Goal: Task Accomplishment & Management: Complete application form

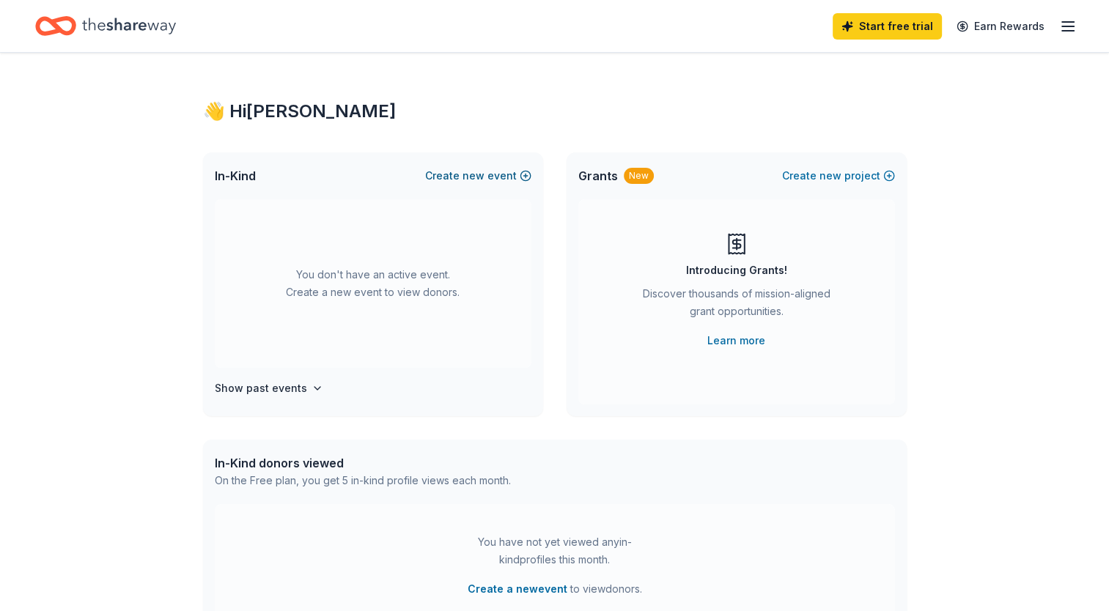
click at [457, 171] on button "Create new event" at bounding box center [478, 176] width 106 height 18
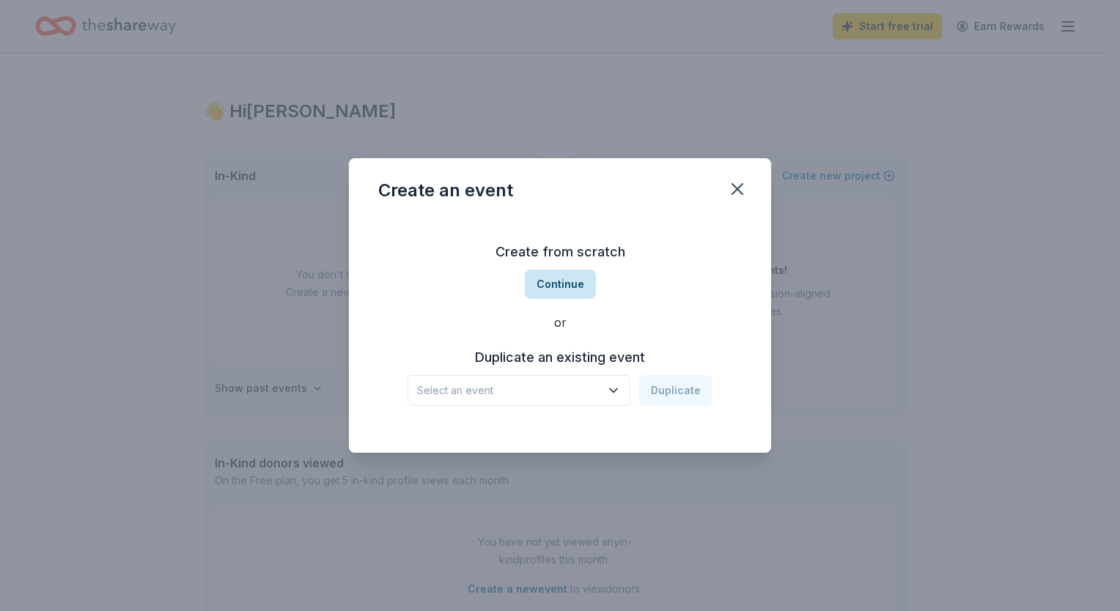
click at [555, 289] on button "Continue" at bounding box center [560, 284] width 71 height 29
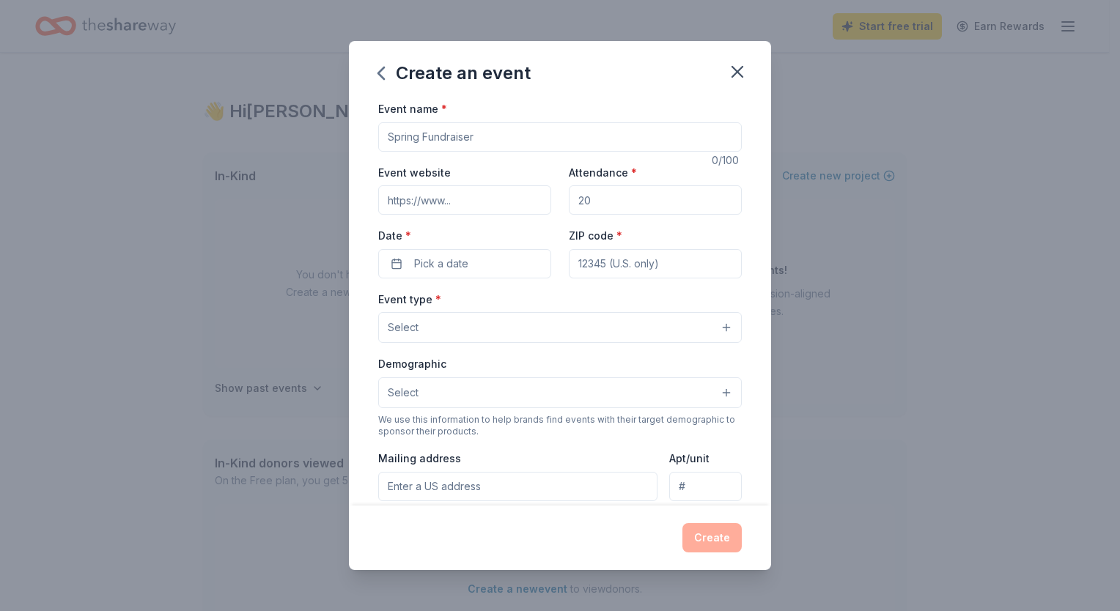
drag, startPoint x: 488, startPoint y: 141, endPoint x: 527, endPoint y: 141, distance: 39.6
click at [488, 141] on input "Event name *" at bounding box center [560, 136] width 364 height 29
click at [490, 133] on input "Event name *" at bounding box center [560, 136] width 364 height 29
type input "Deck the House"
click at [495, 207] on input "Event website" at bounding box center [464, 199] width 173 height 29
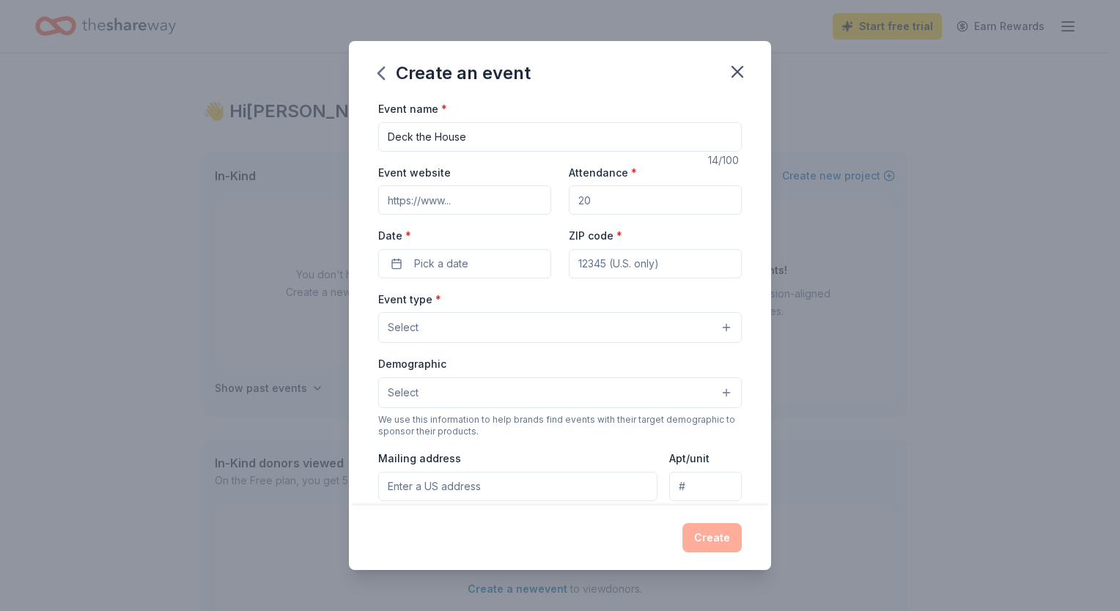
type input "[URL][DOMAIN_NAME]"
type input "300"
type input "44120"
type input "[STREET_ADDRESS]"
drag, startPoint x: 639, startPoint y: 202, endPoint x: 563, endPoint y: 201, distance: 76.2
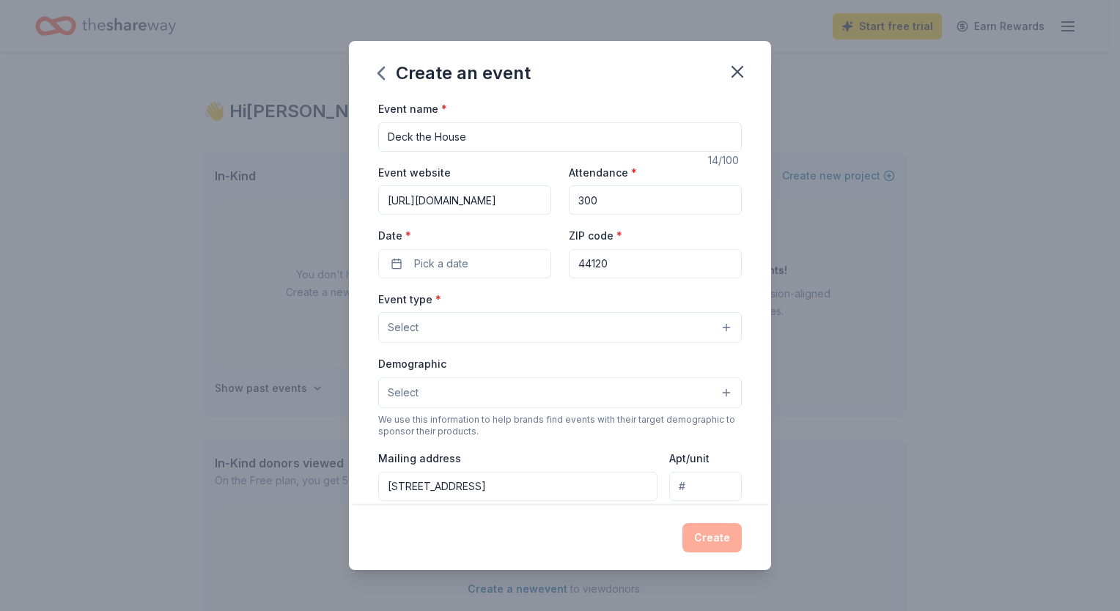
click at [569, 201] on input "300" at bounding box center [655, 199] width 173 height 29
type input "500"
click at [490, 260] on button "Pick a date" at bounding box center [464, 263] width 173 height 29
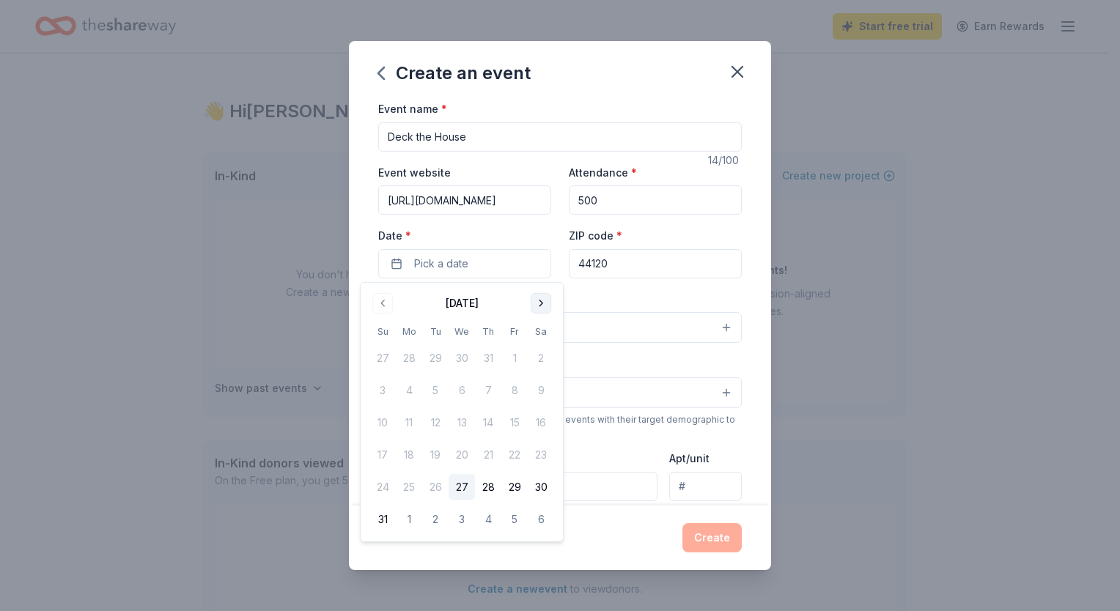
click at [541, 306] on button "Go to next month" at bounding box center [541, 303] width 21 height 21
click at [438, 394] on button "9" at bounding box center [435, 391] width 26 height 26
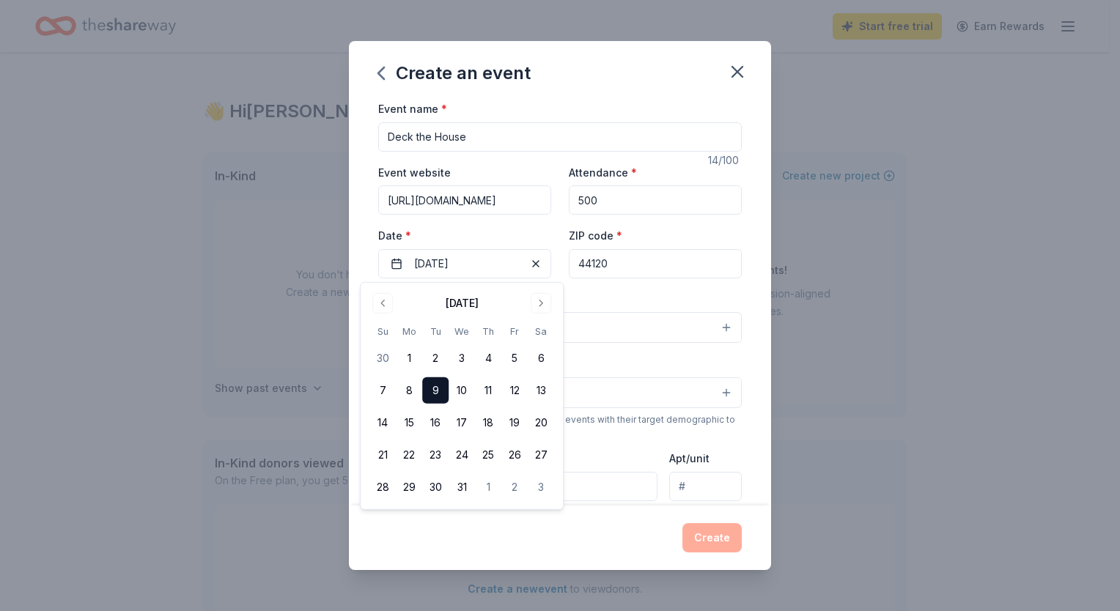
click at [611, 265] on input "44120" at bounding box center [655, 263] width 173 height 29
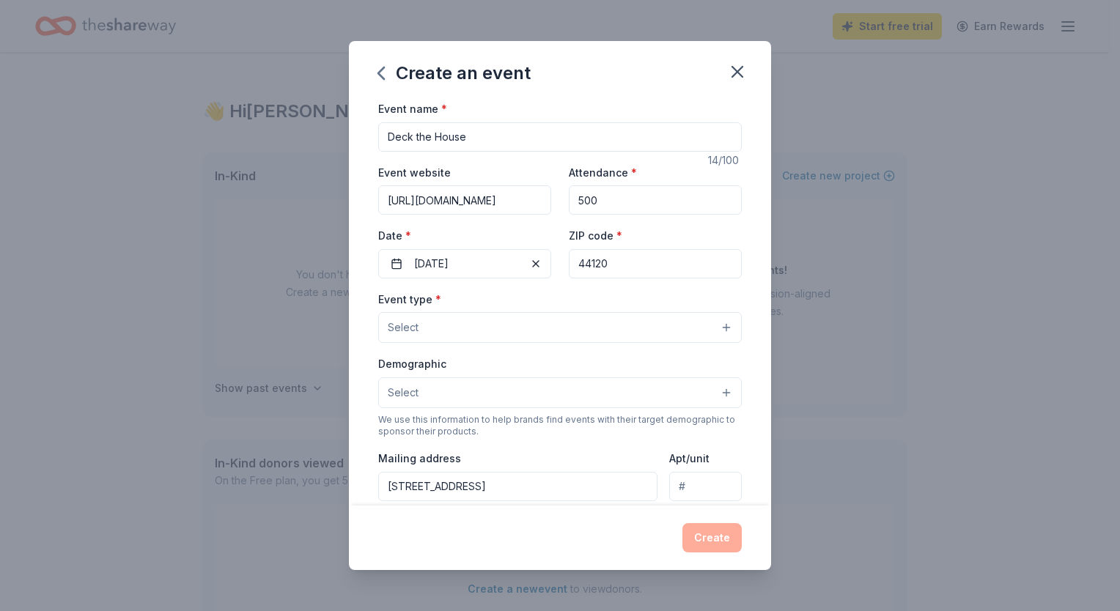
drag, startPoint x: 611, startPoint y: 265, endPoint x: 564, endPoint y: 264, distance: 46.9
click at [569, 264] on input "44120" at bounding box center [655, 263] width 173 height 29
type input "44133"
click at [717, 331] on button "Select" at bounding box center [560, 327] width 364 height 31
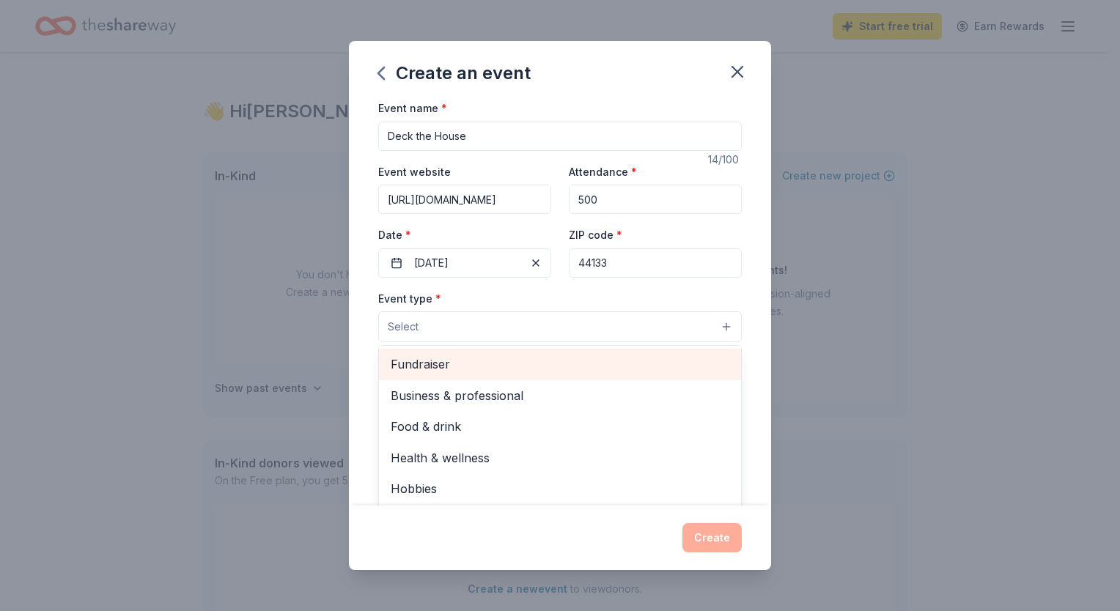
click at [484, 364] on span "Fundraiser" at bounding box center [560, 364] width 339 height 19
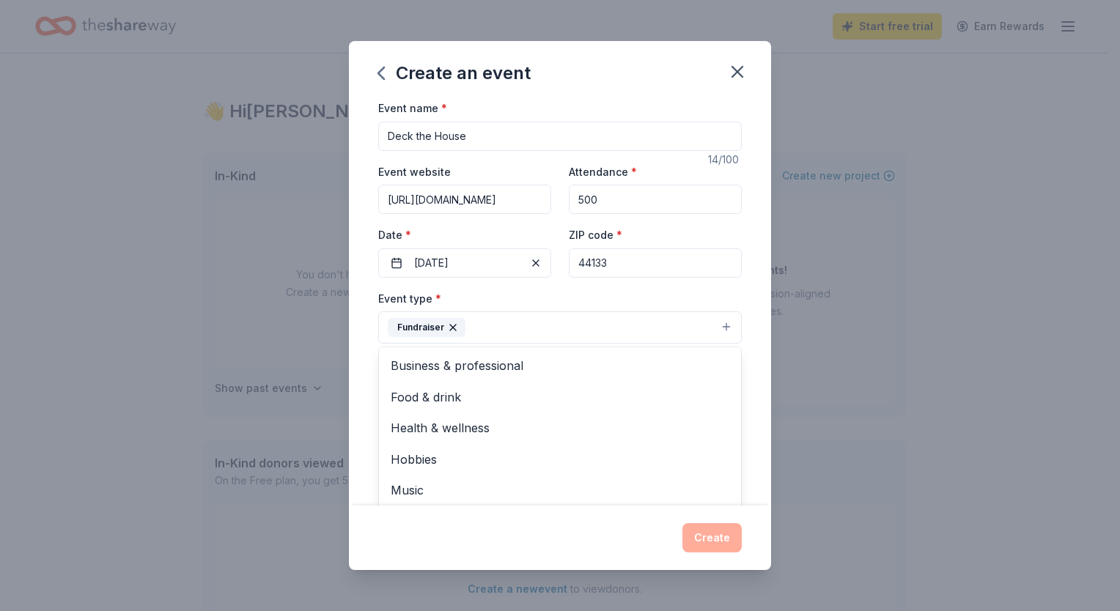
click at [752, 373] on div "Event name * Deck the House 14 /100 Event website [URL][DOMAIN_NAME] Attendance…" at bounding box center [560, 303] width 422 height 406
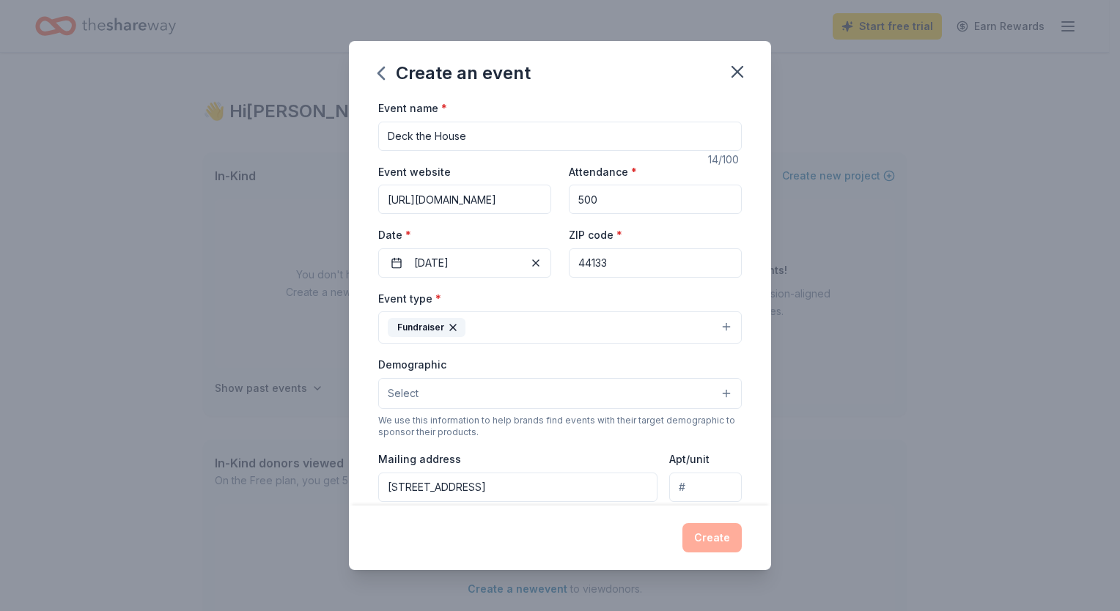
click at [714, 395] on button "Select" at bounding box center [560, 393] width 364 height 31
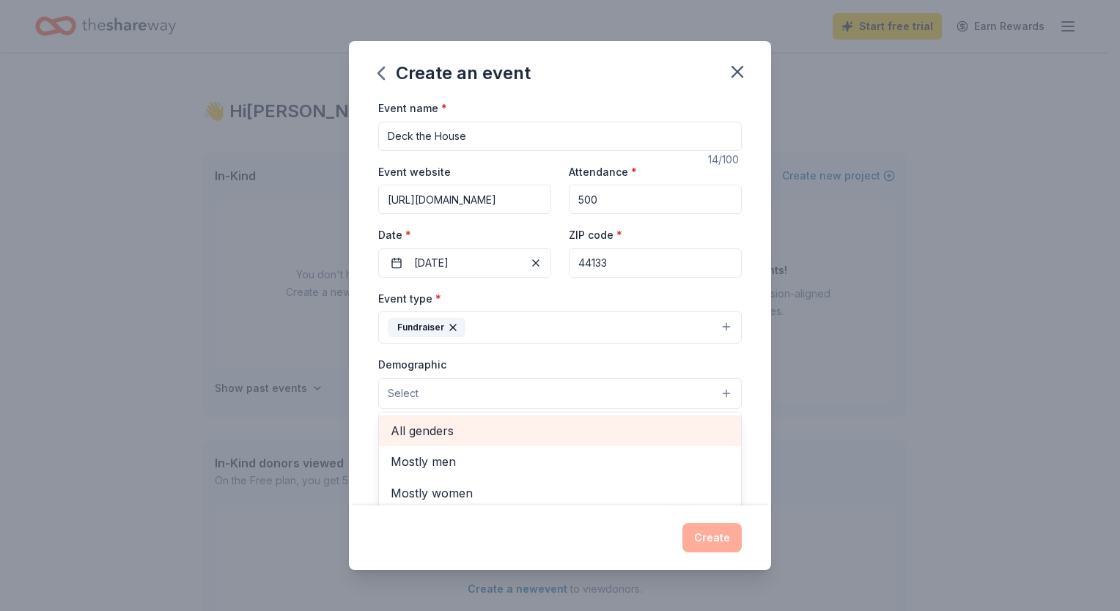
click at [639, 431] on span "All genders" at bounding box center [560, 431] width 339 height 19
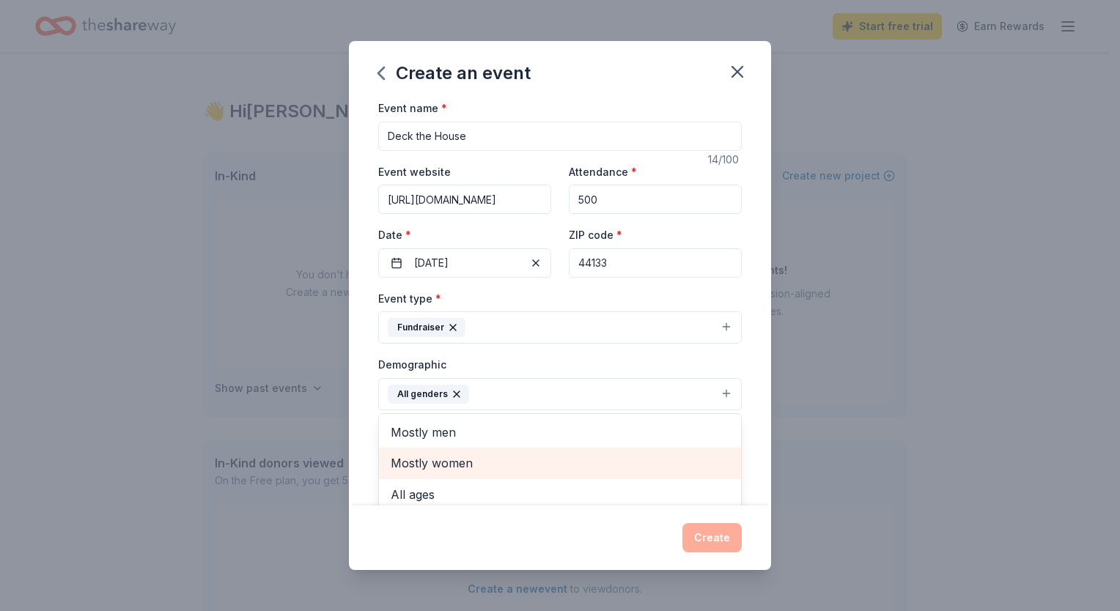
click at [585, 477] on div "Mostly women" at bounding box center [560, 463] width 362 height 31
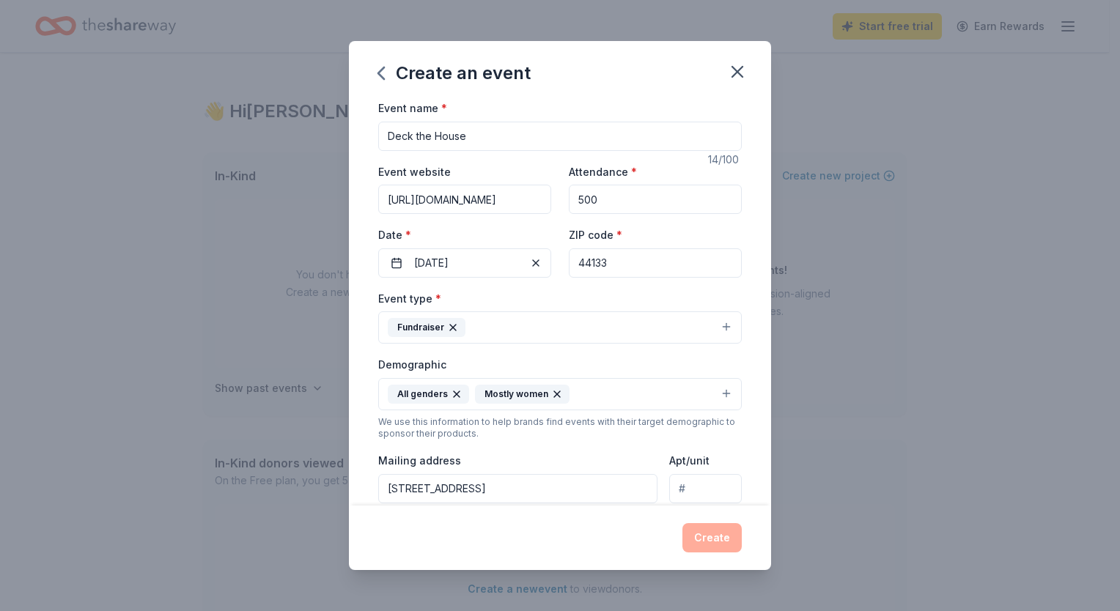
click at [559, 397] on div "Mostly women" at bounding box center [522, 394] width 95 height 19
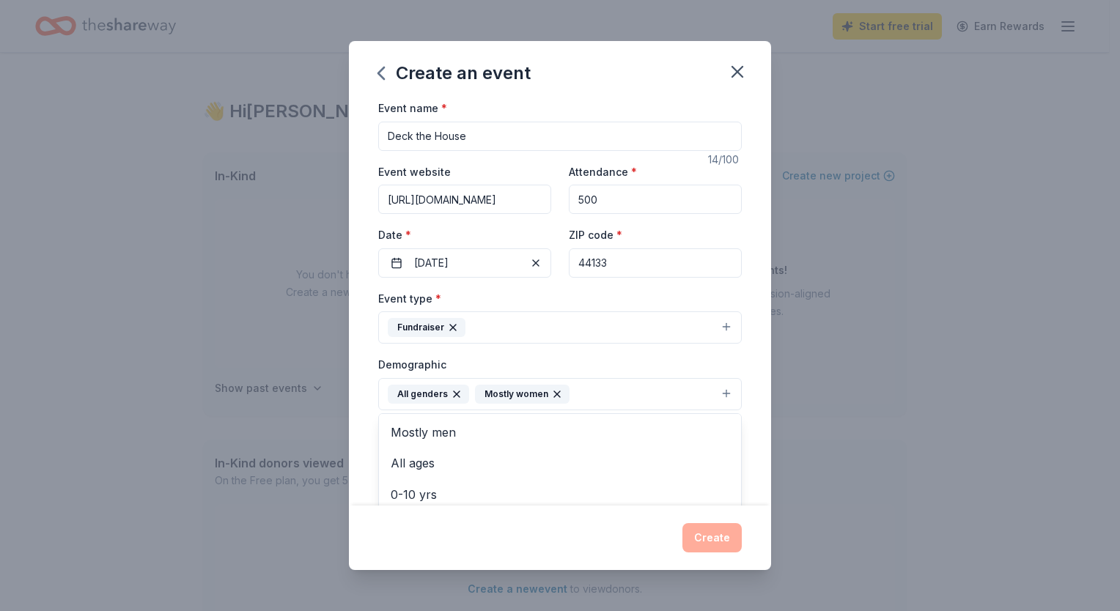
click at [551, 394] on icon "button" at bounding box center [557, 395] width 12 height 12
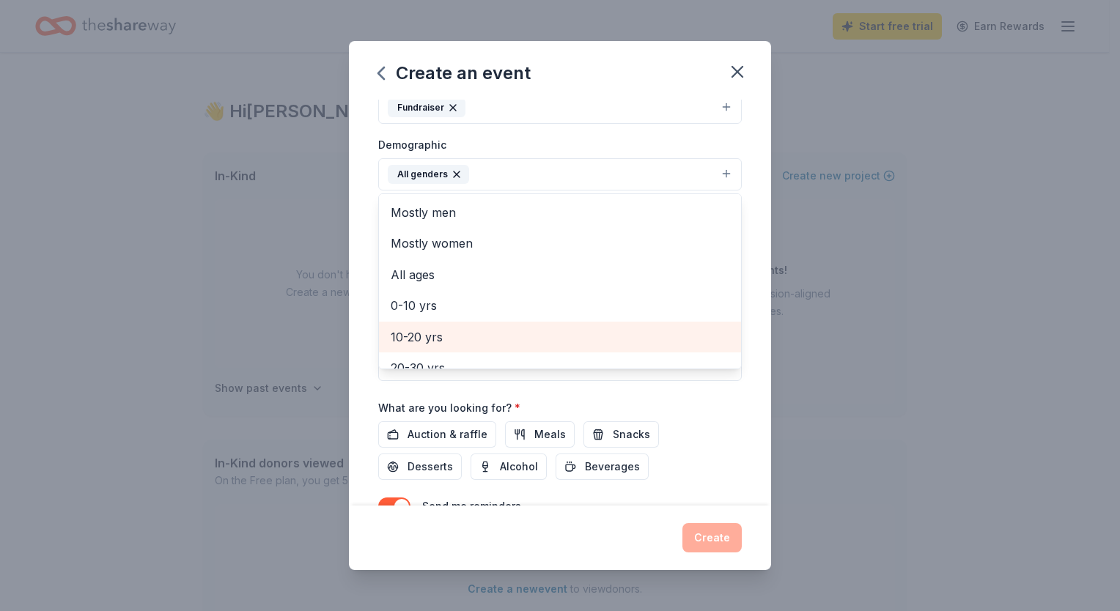
scroll to position [147, 0]
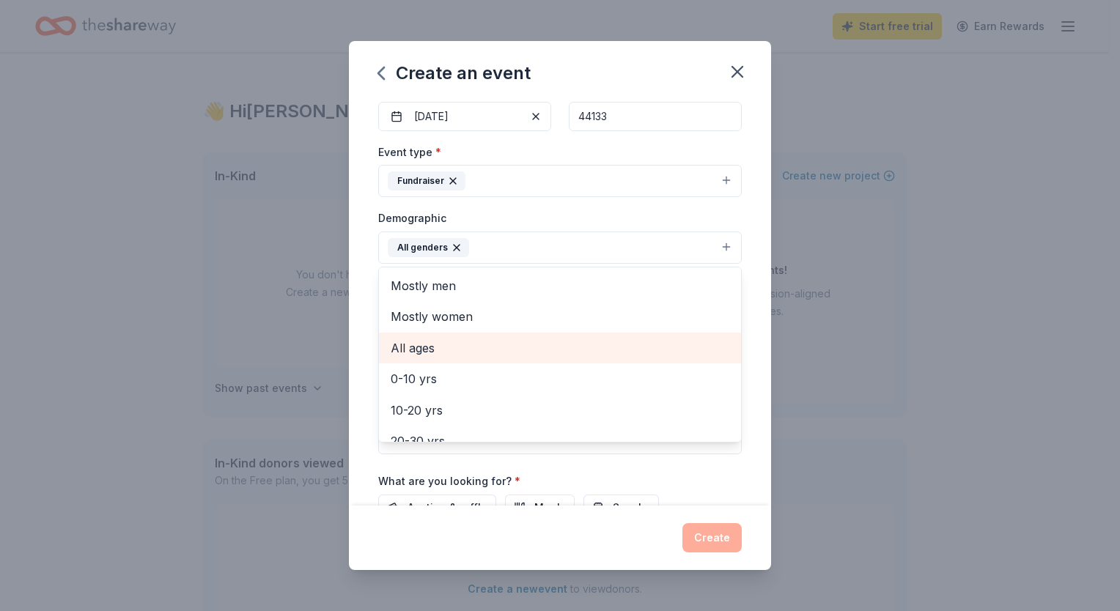
click at [531, 360] on div "All ages" at bounding box center [560, 348] width 362 height 31
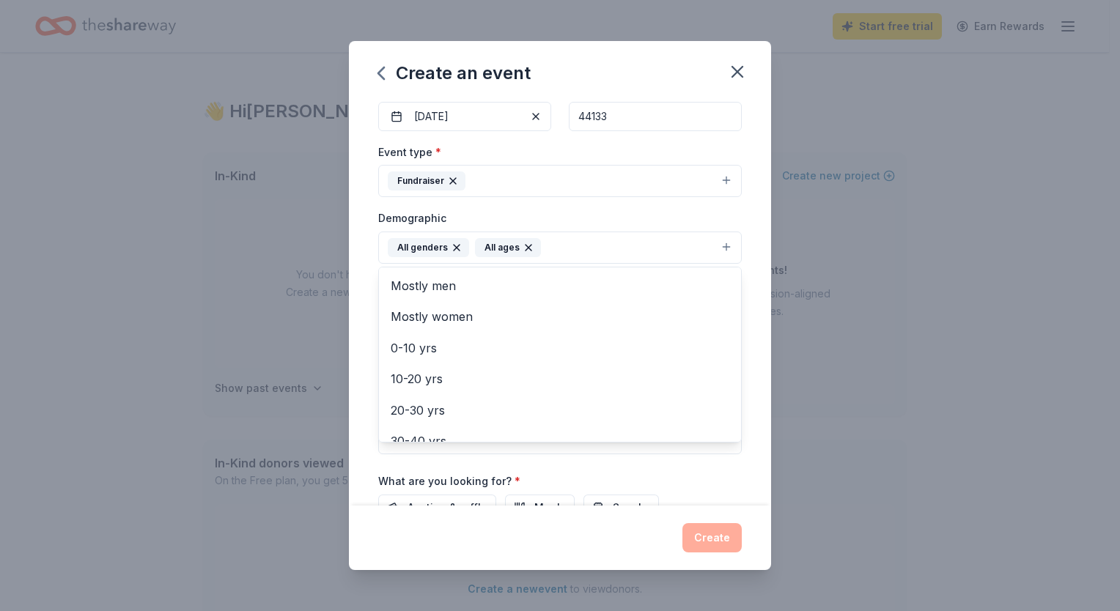
click at [743, 380] on div "Event name * Deck the House 14 /100 Event website [URL][DOMAIN_NAME] Attendance…" at bounding box center [560, 303] width 422 height 406
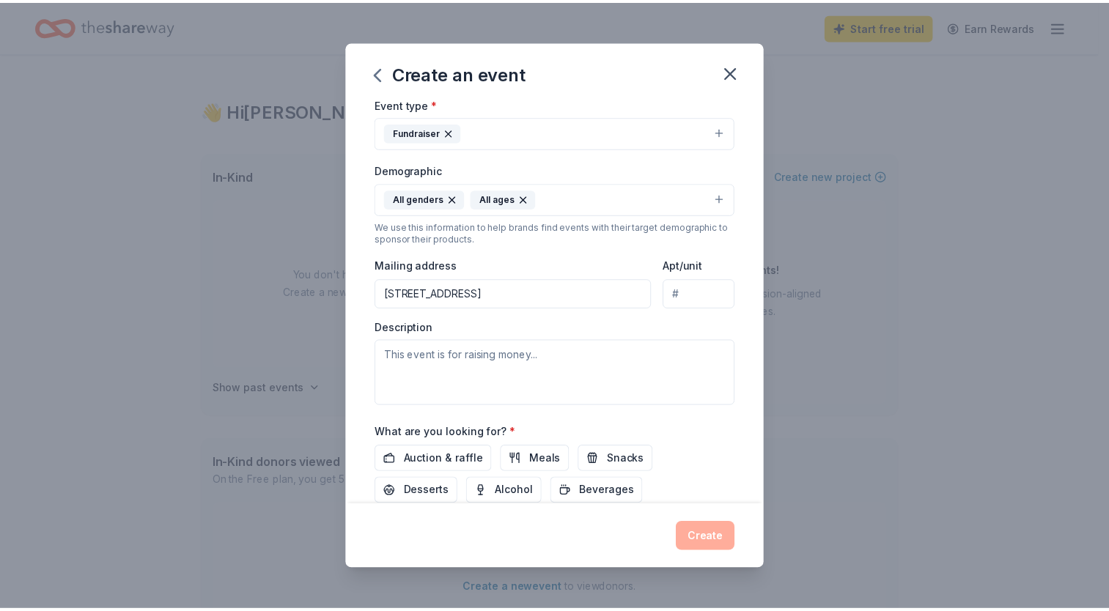
scroll to position [221, 0]
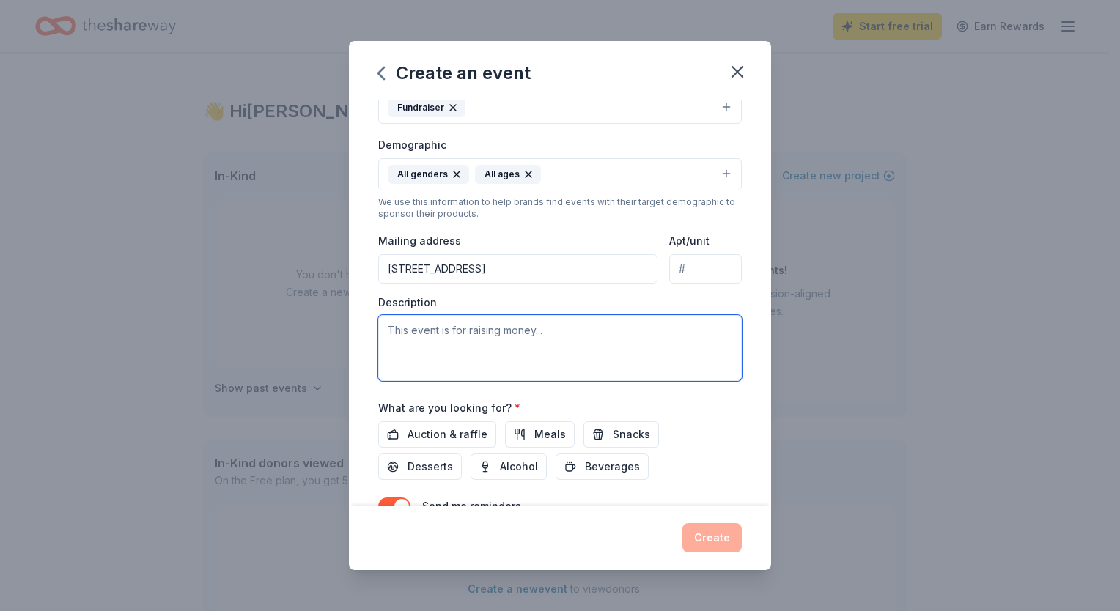
click at [501, 336] on textarea at bounding box center [560, 348] width 364 height 66
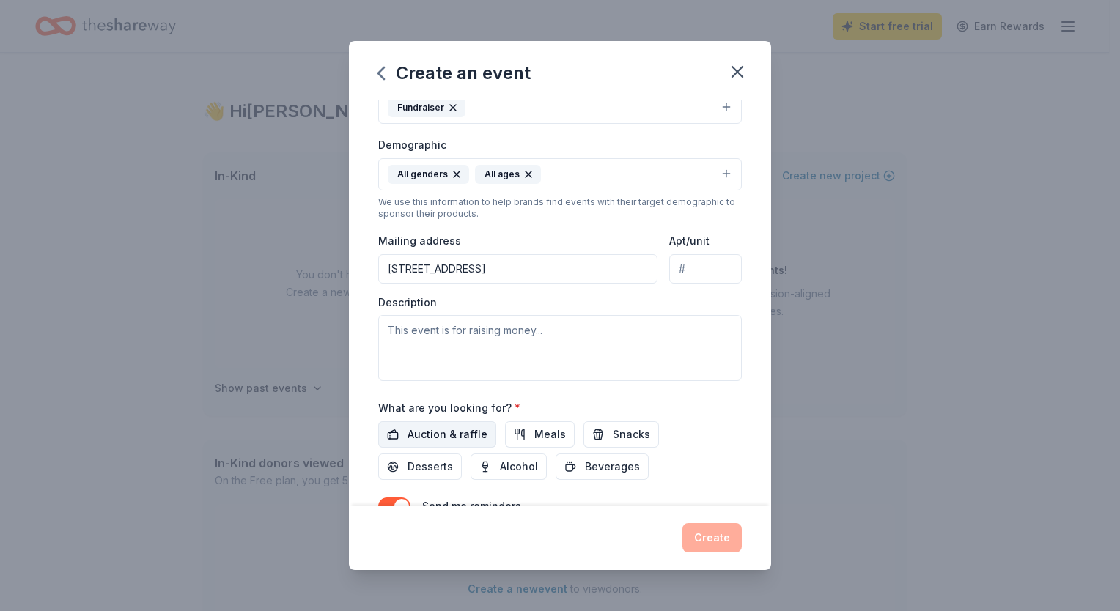
click at [466, 430] on span "Auction & raffle" at bounding box center [448, 435] width 80 height 18
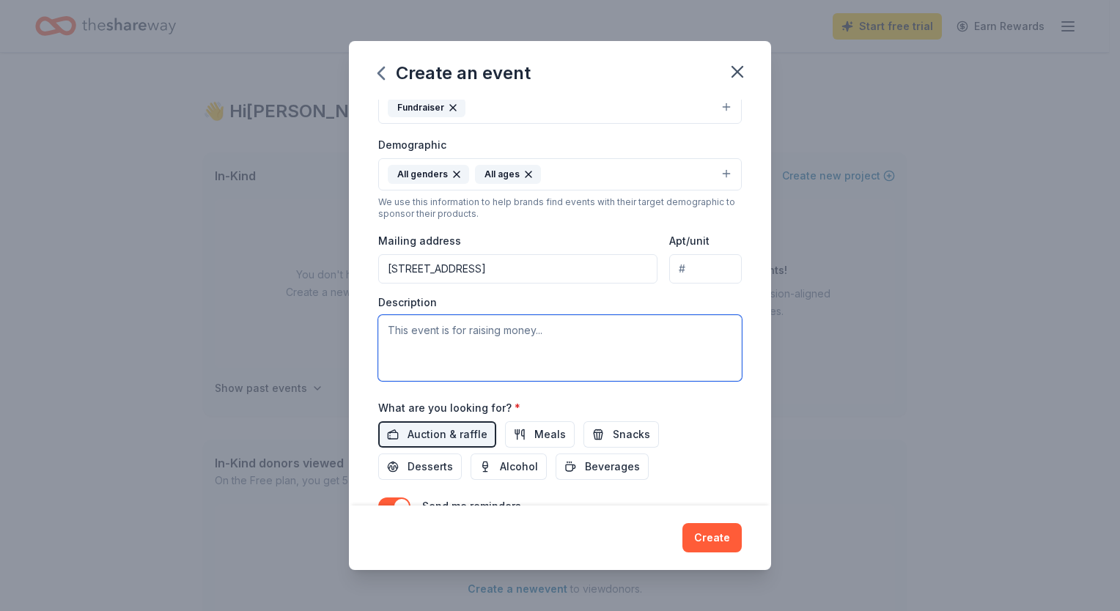
click at [444, 334] on textarea at bounding box center [560, 348] width 364 height 66
click at [504, 348] on textarea "Providence House Emergency nursery that keeps kids safe and families together" at bounding box center [560, 348] width 364 height 66
click at [463, 367] on textarea "Providence House Emergency nursery Mission: keeps kids safe and families togeth…" at bounding box center [560, 348] width 364 height 66
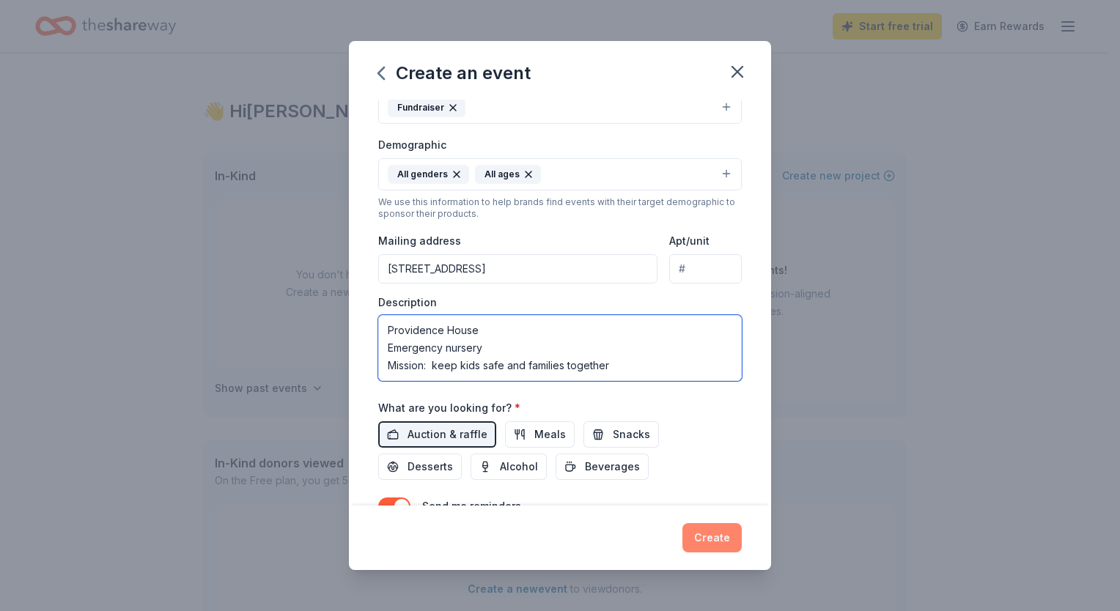
type textarea "Providence House Emergency nursery Mission: keep kids safe and families together"
click at [715, 545] on button "Create" at bounding box center [712, 537] width 59 height 29
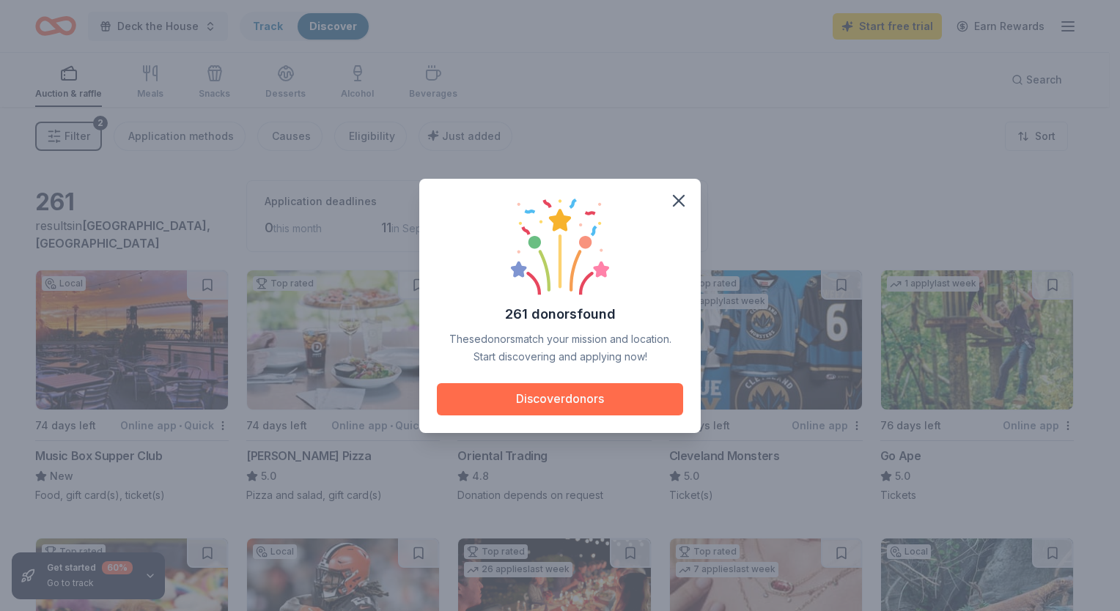
click at [571, 399] on button "Discover donors" at bounding box center [560, 399] width 246 height 32
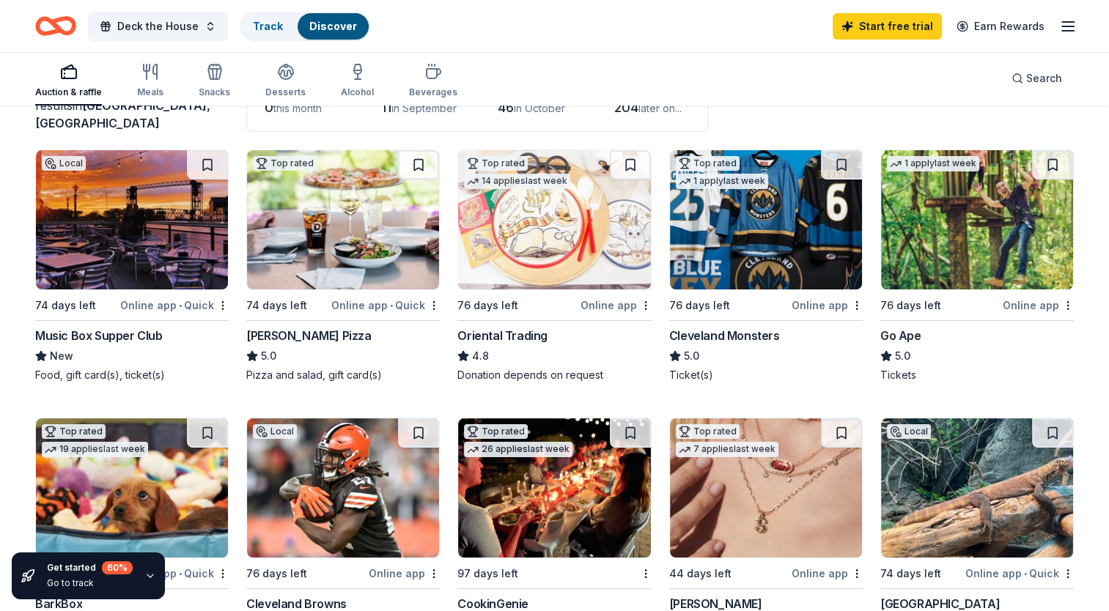
scroll to position [293, 0]
